Goal: Find specific page/section

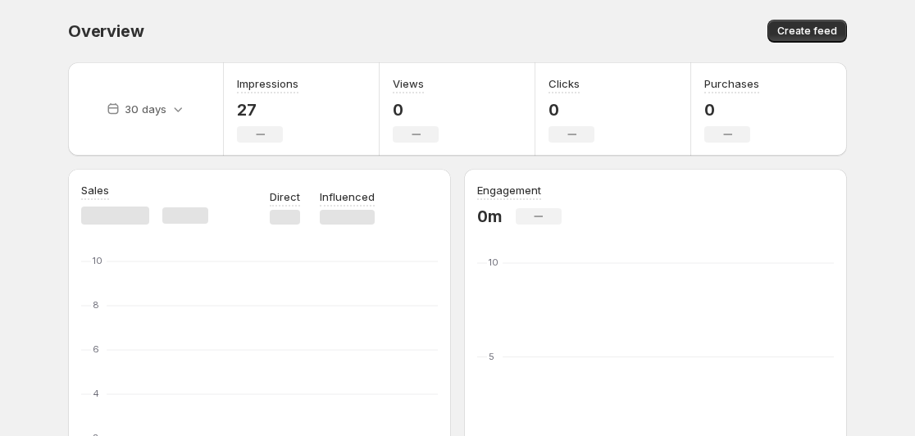
scroll to position [246, 0]
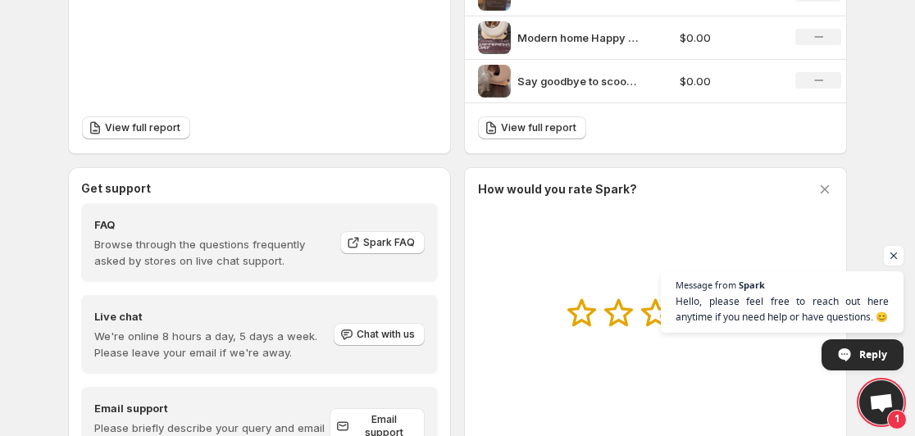
scroll to position [820, 0]
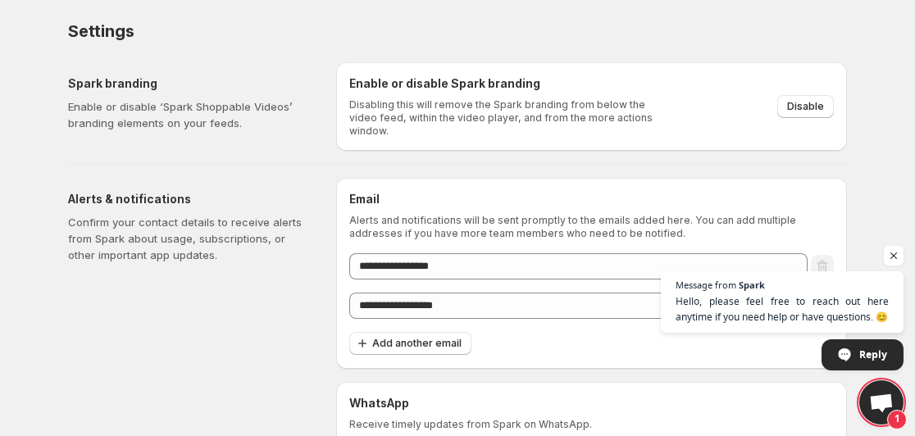
scroll to position [78, 0]
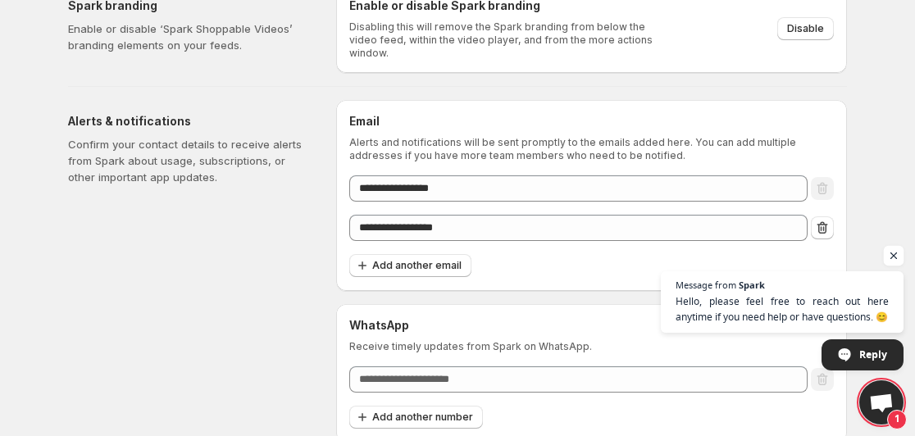
click at [892, 251] on span "Open chat" at bounding box center [894, 256] width 21 height 21
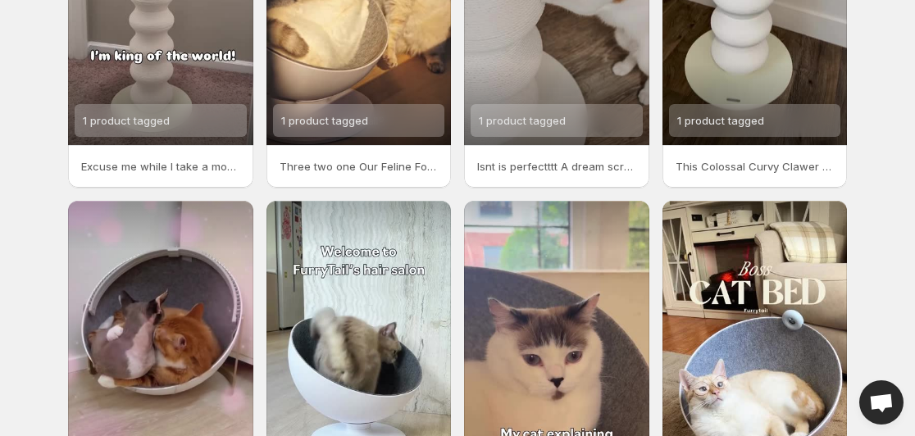
scroll to position [458, 0]
